Goal: Information Seeking & Learning: Understand process/instructions

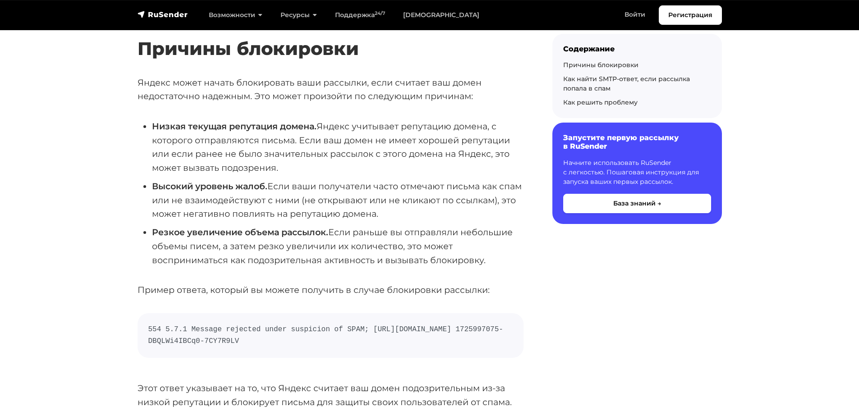
scroll to position [180, 0]
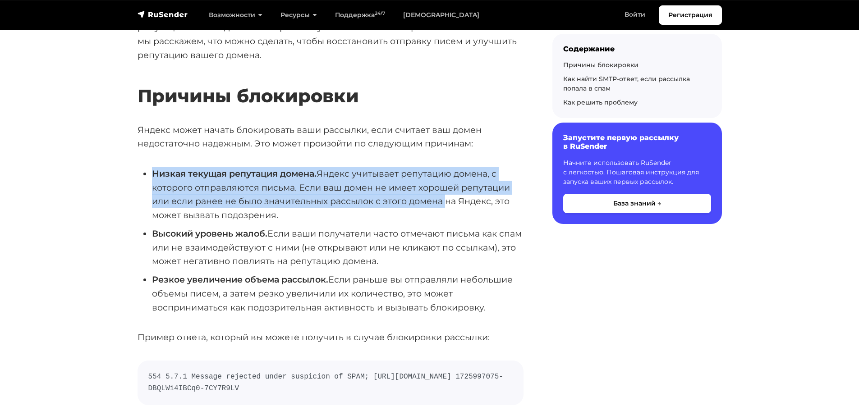
drag, startPoint x: 148, startPoint y: 161, endPoint x: 446, endPoint y: 201, distance: 300.7
drag, startPoint x: 314, startPoint y: 219, endPoint x: 116, endPoint y: 169, distance: 203.7
drag, startPoint x: 135, startPoint y: 232, endPoint x: 456, endPoint y: 257, distance: 322.5
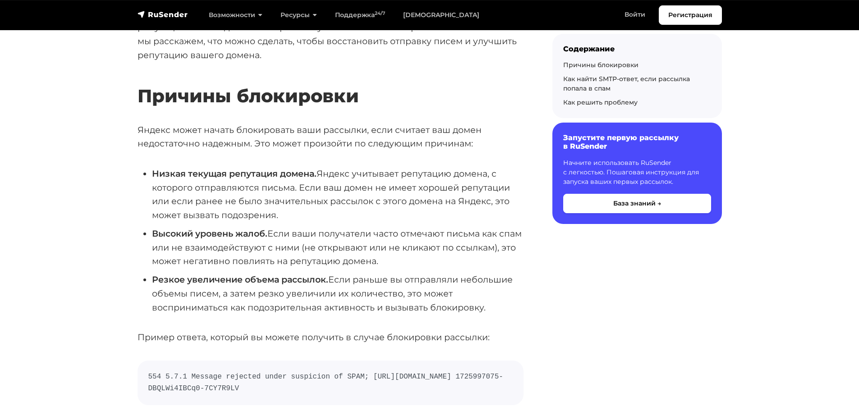
click at [162, 270] on ul "Низкая текущая репутация домена. Яндекс учитывает репутацию домена, с которого …" at bounding box center [331, 240] width 386 height 147
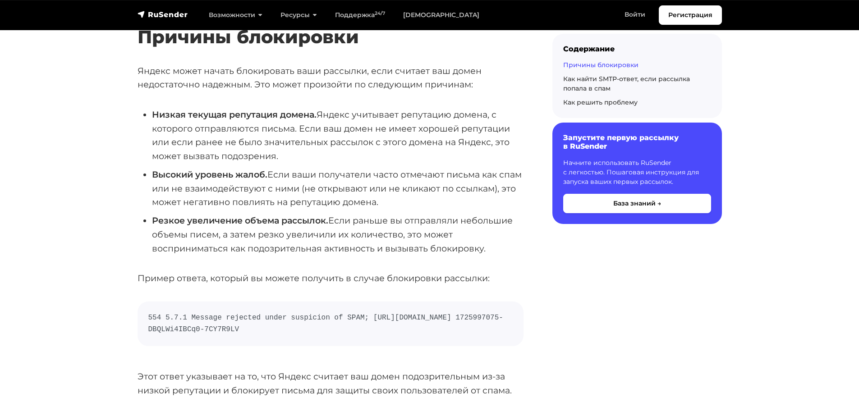
scroll to position [271, 0]
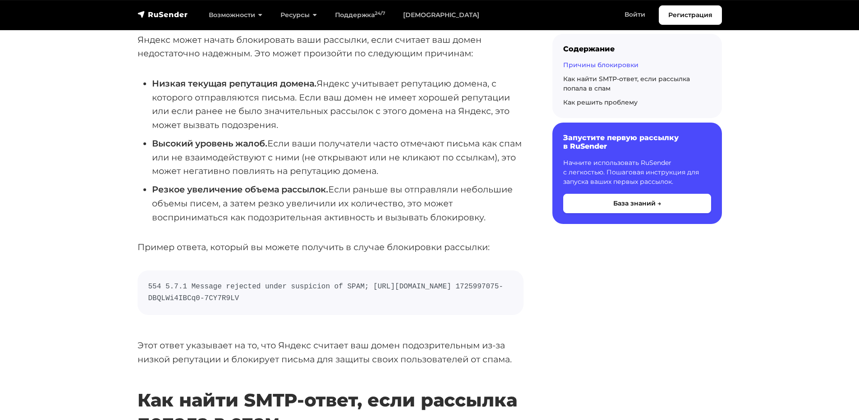
drag, startPoint x: 472, startPoint y: 170, endPoint x: 144, endPoint y: 142, distance: 328.7
click at [152, 142] on li "Высокий уровень жалоб. Если ваши получатели часто отмечают письма как спам или …" at bounding box center [338, 157] width 372 height 41
drag, startPoint x: 134, startPoint y: 193, endPoint x: 526, endPoint y: 217, distance: 392.7
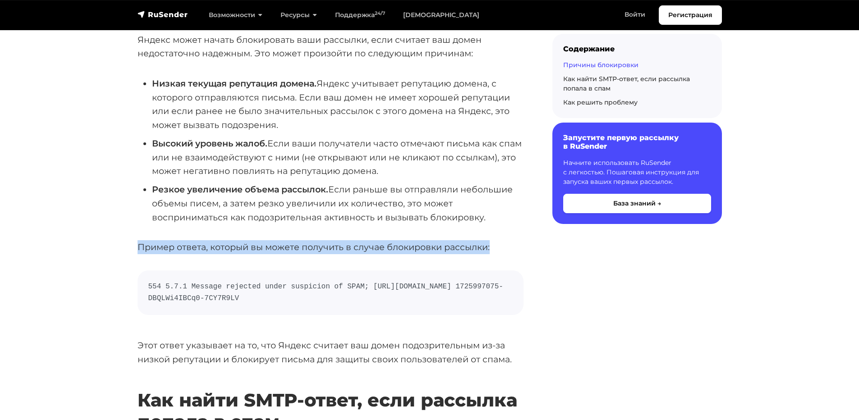
drag, startPoint x: 102, startPoint y: 245, endPoint x: 498, endPoint y: 244, distance: 395.5
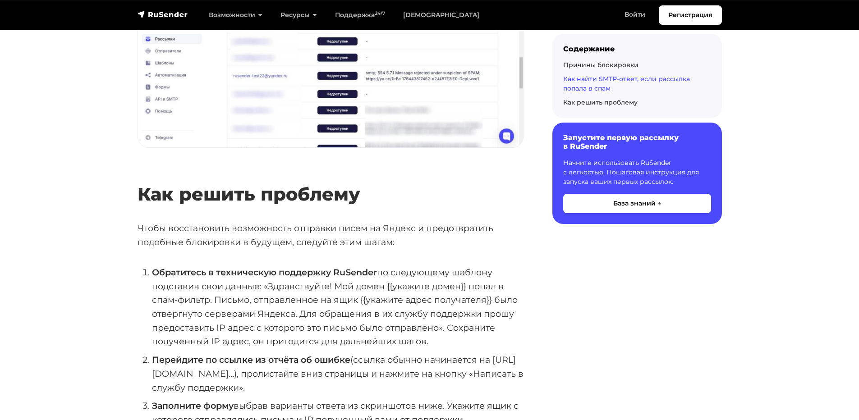
scroll to position [1714, 0]
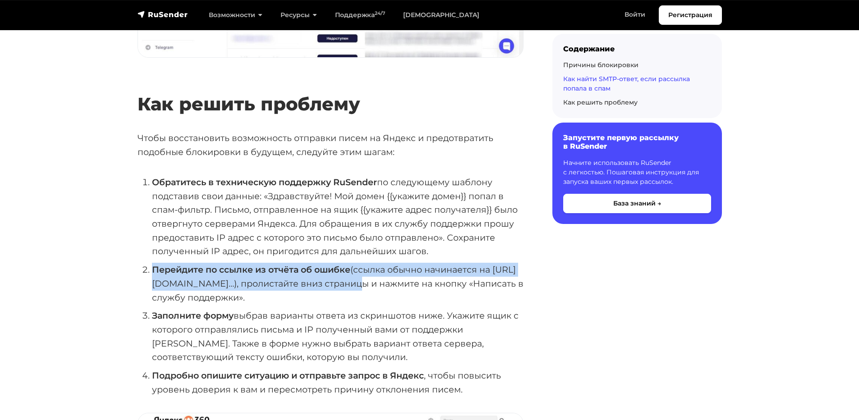
drag, startPoint x: 115, startPoint y: 273, endPoint x: 359, endPoint y: 289, distance: 244.5
